Goal: Information Seeking & Learning: Learn about a topic

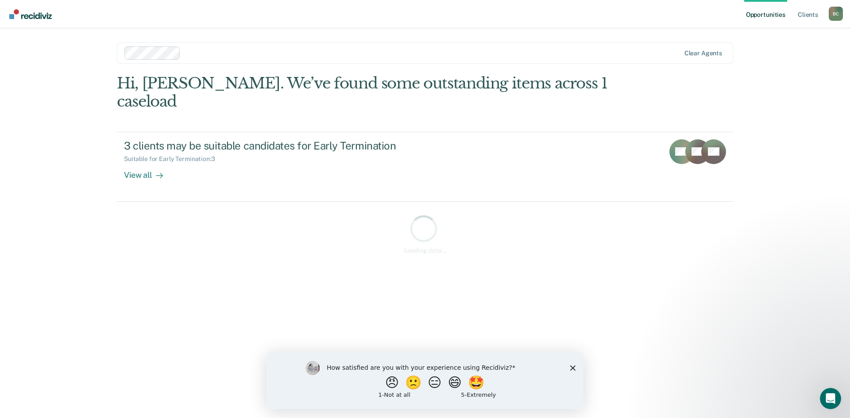
click at [576, 367] on div "How satisfied are you with your experience using Recidiviz? 😠 🙁 😑 😄 🤩 1 - Not a…" at bounding box center [424, 380] width 317 height 57
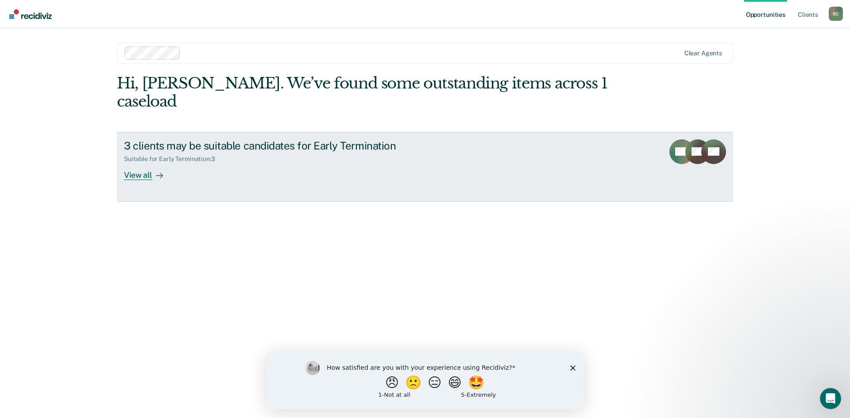
click at [185, 147] on div "3 clients may be suitable candidates for Early Termination Suitable for Early T…" at bounding box center [290, 159] width 332 height 41
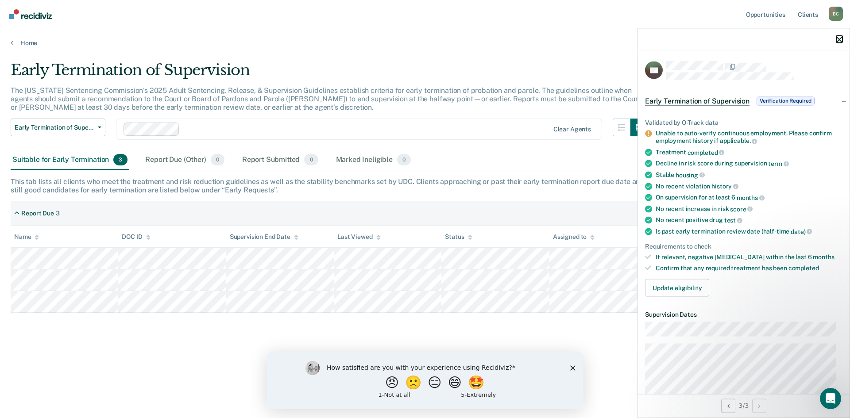
click at [839, 40] on icon "button" at bounding box center [839, 39] width 6 height 6
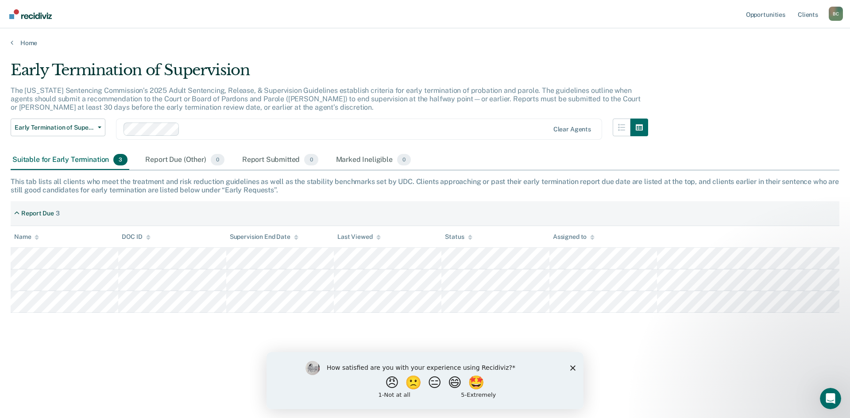
click at [572, 369] on icon "Close survey" at bounding box center [572, 367] width 5 height 5
